Goal: Transaction & Acquisition: Purchase product/service

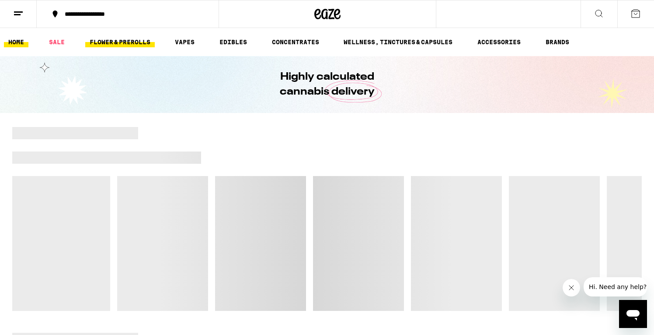
click at [122, 41] on link "FLOWER & PREROLLS" at bounding box center [120, 42] width 70 height 10
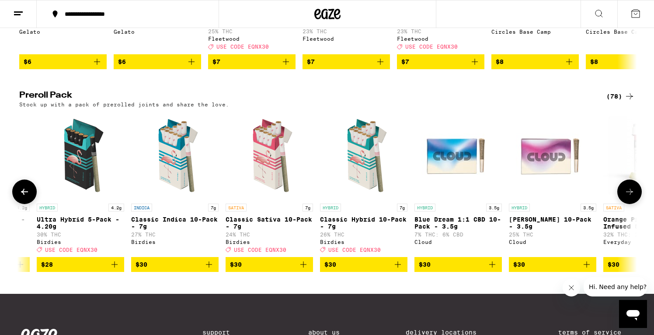
scroll to position [632, 0]
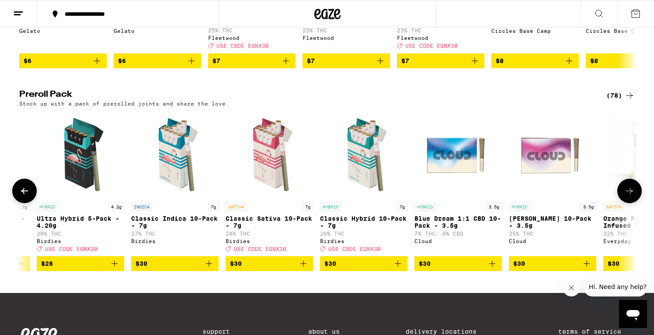
click at [398, 269] on icon "Add to bag" at bounding box center [398, 263] width 10 height 10
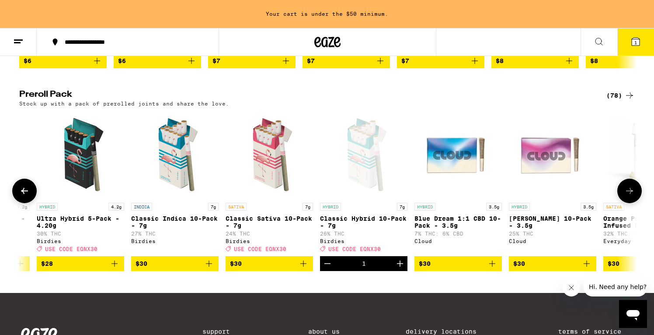
click at [398, 269] on icon "Increment" at bounding box center [400, 263] width 10 height 10
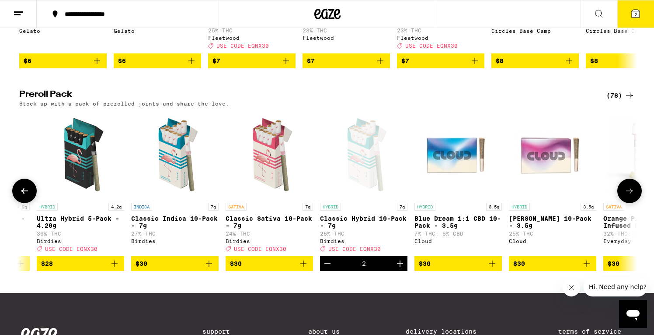
click at [398, 269] on icon "Increment" at bounding box center [400, 263] width 10 height 10
